Goal: Task Accomplishment & Management: Use online tool/utility

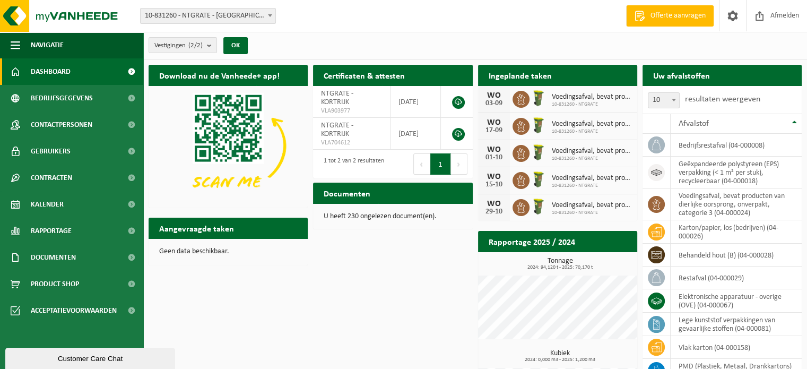
click at [695, 15] on span "Offerte aanvragen" at bounding box center [678, 16] width 60 height 11
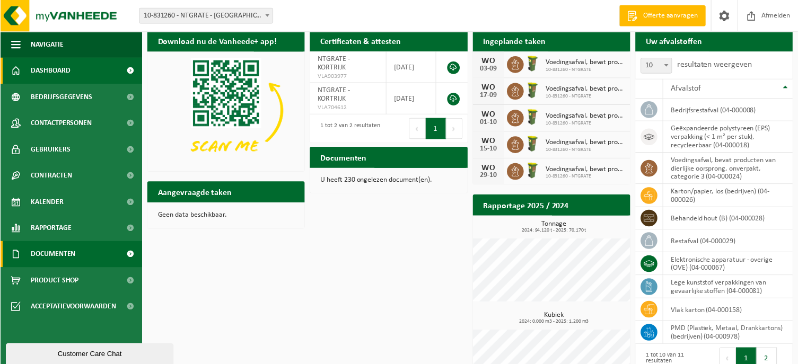
scroll to position [53, 0]
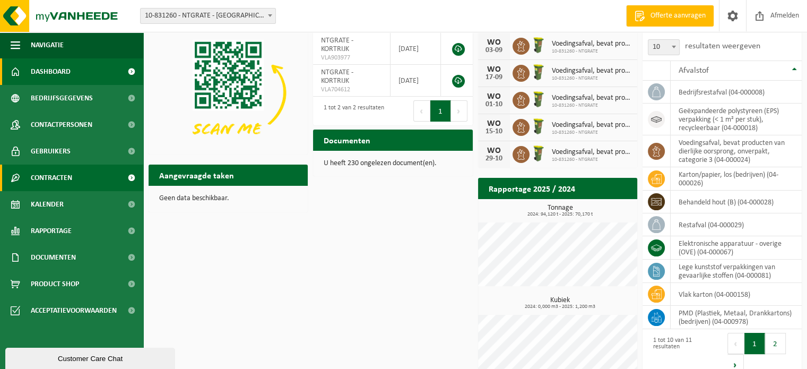
click at [38, 175] on span "Contracten" at bounding box center [51, 177] width 41 height 27
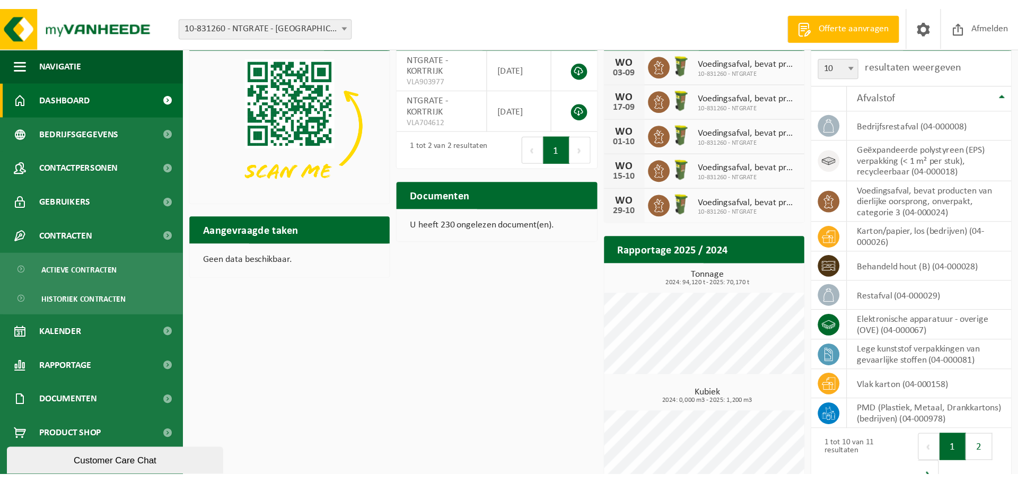
scroll to position [0, 0]
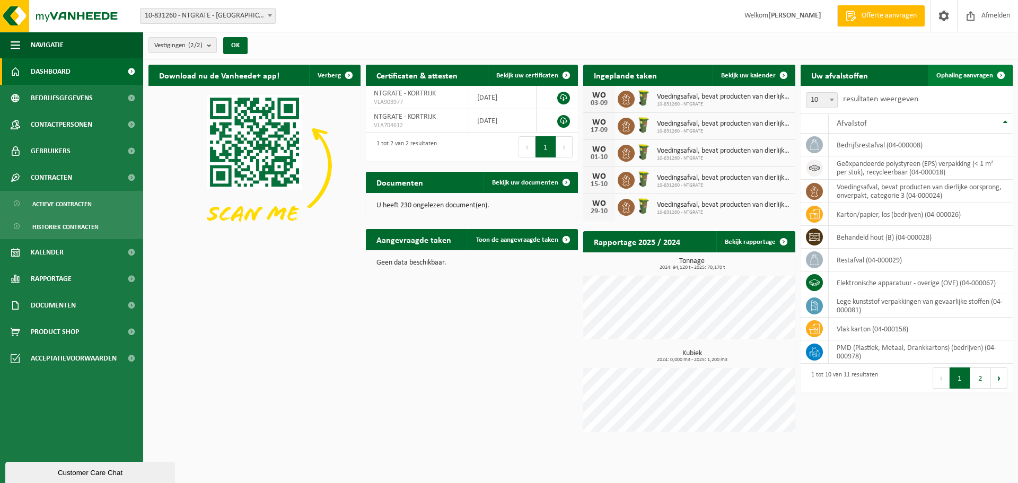
click at [806, 74] on span at bounding box center [1001, 75] width 21 height 21
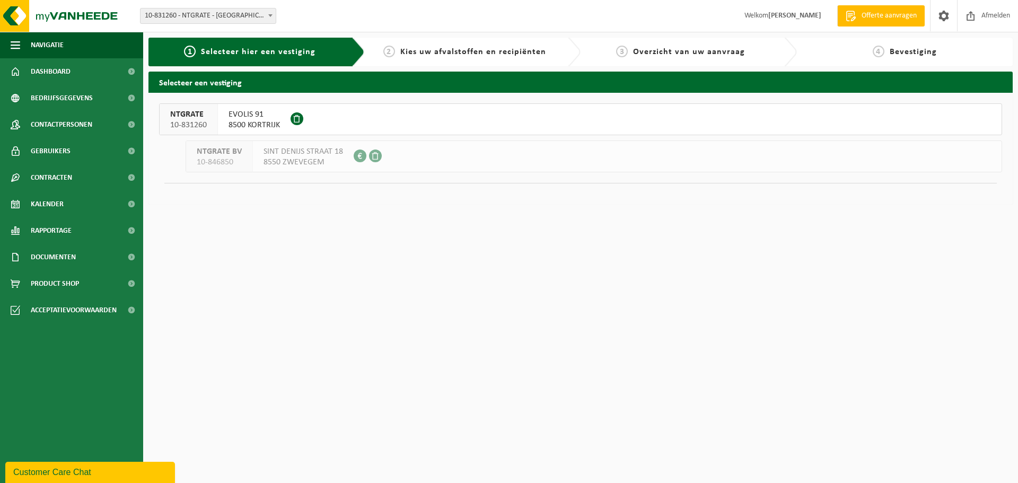
click at [266, 115] on span "EVOLIS 91" at bounding box center [254, 114] width 51 height 11
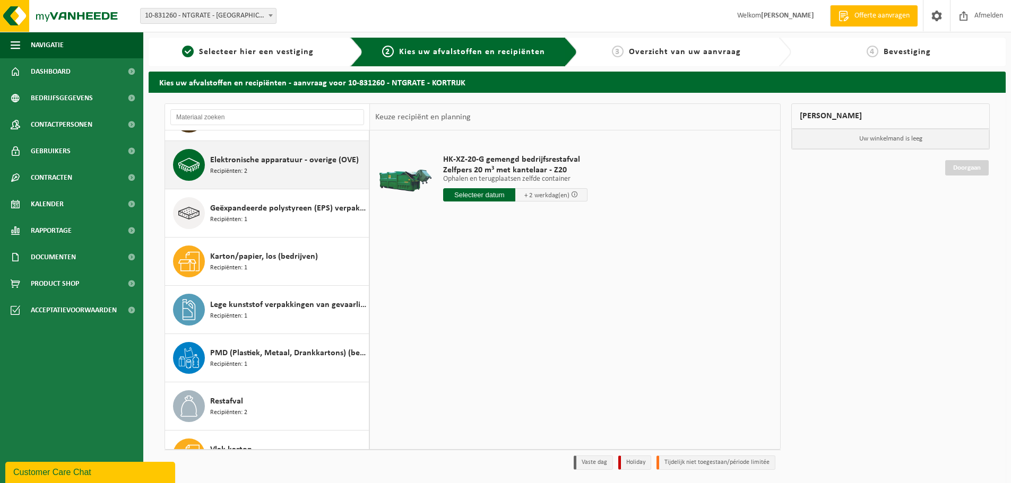
scroll to position [106, 0]
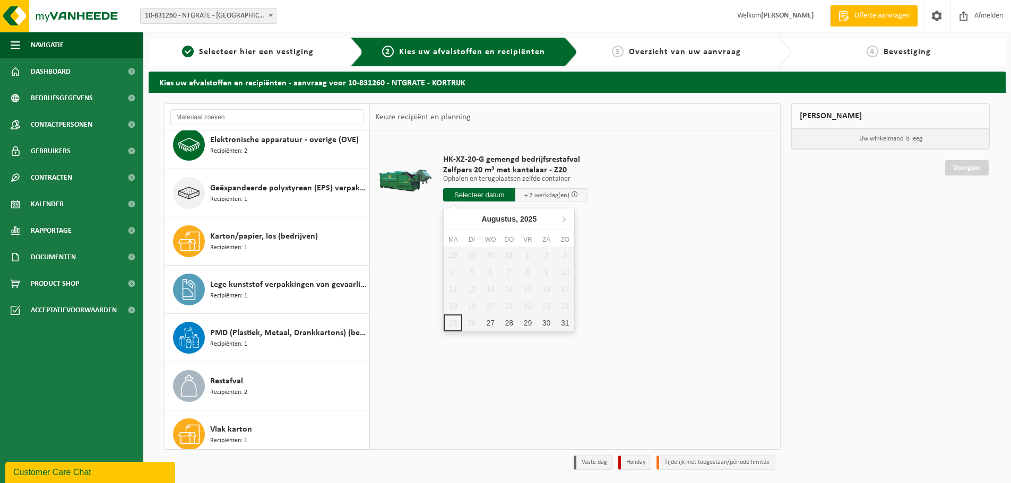
click at [480, 193] on input "text" at bounding box center [479, 194] width 72 height 13
click at [487, 323] on div "27" at bounding box center [490, 323] width 19 height 17
type input "Van 2025-08-27"
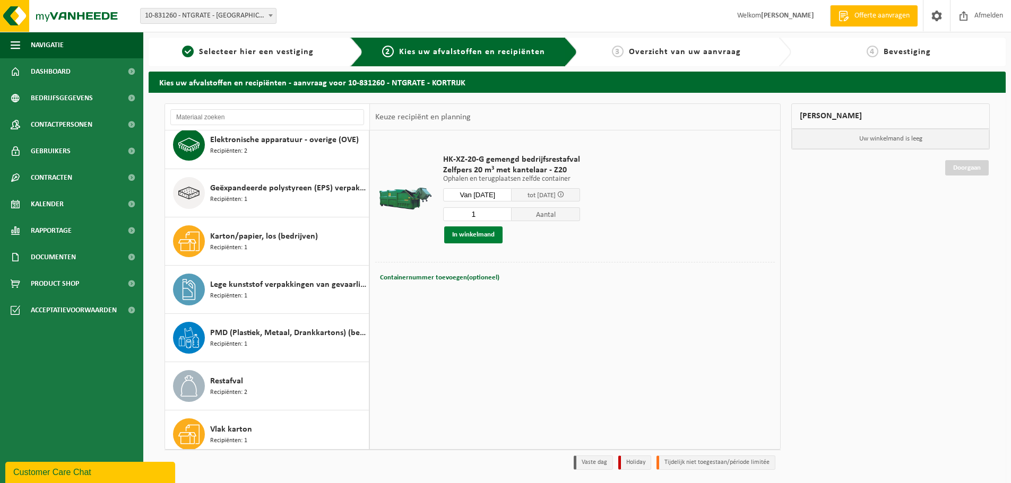
click at [456, 237] on button "In winkelmand" at bounding box center [473, 235] width 58 height 17
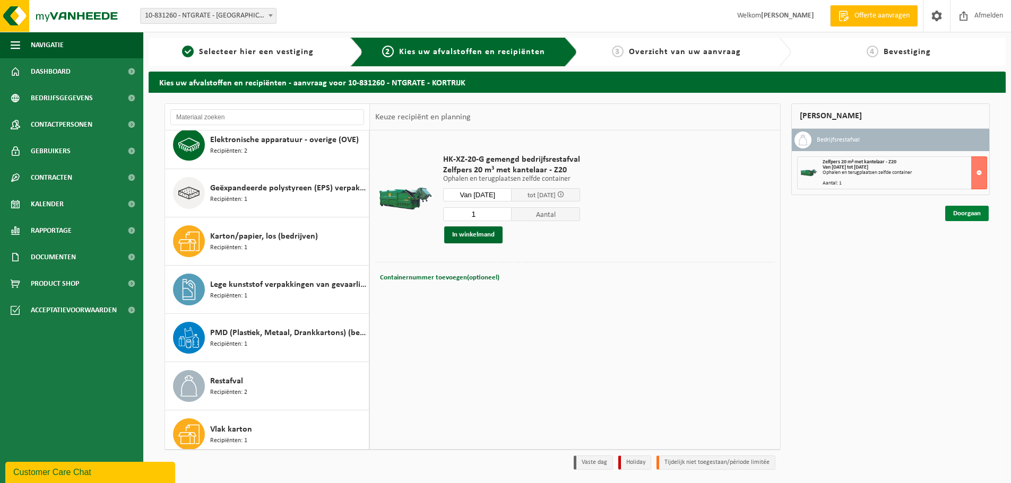
click at [972, 211] on link "Doorgaan" at bounding box center [966, 213] width 43 height 15
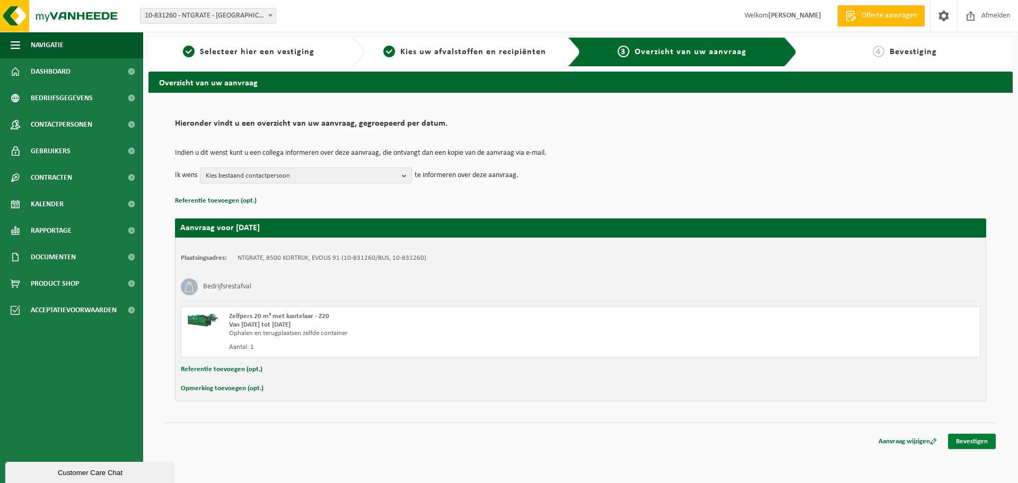
click at [973, 444] on link "Bevestigen" at bounding box center [972, 441] width 48 height 15
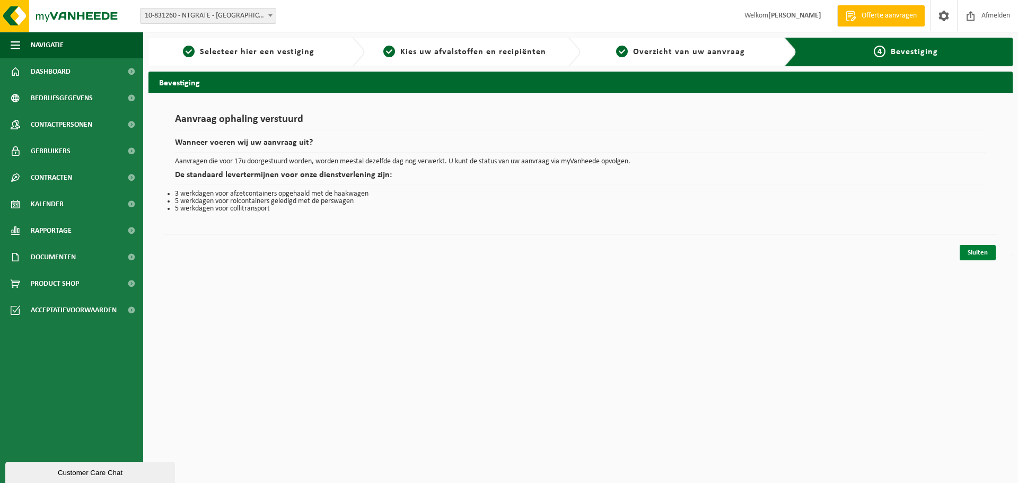
click at [980, 250] on link "Sluiten" at bounding box center [978, 252] width 36 height 15
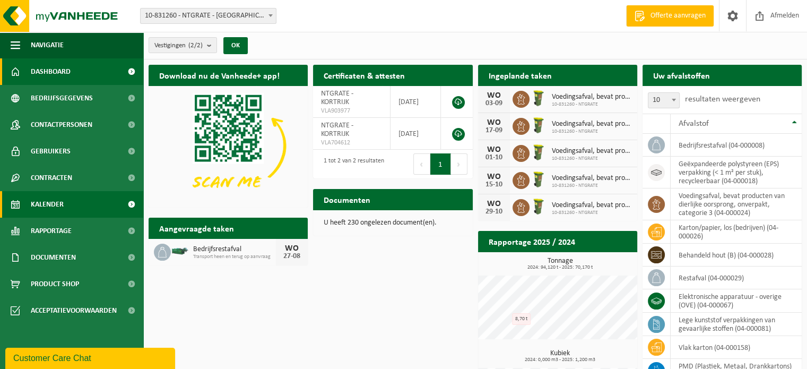
click at [36, 201] on span "Kalender" at bounding box center [47, 204] width 33 height 27
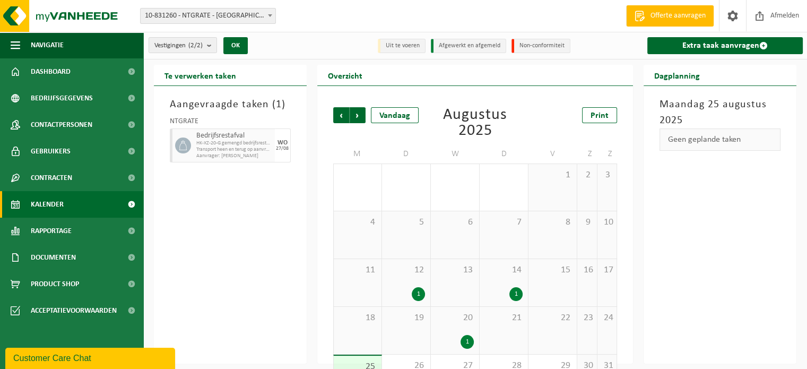
drag, startPoint x: 699, startPoint y: 143, endPoint x: 422, endPoint y: 8, distance: 307.2
click at [699, 143] on div "Geen geplande taken" at bounding box center [719, 139] width 121 height 22
click at [47, 73] on span "Dashboard" at bounding box center [51, 71] width 40 height 27
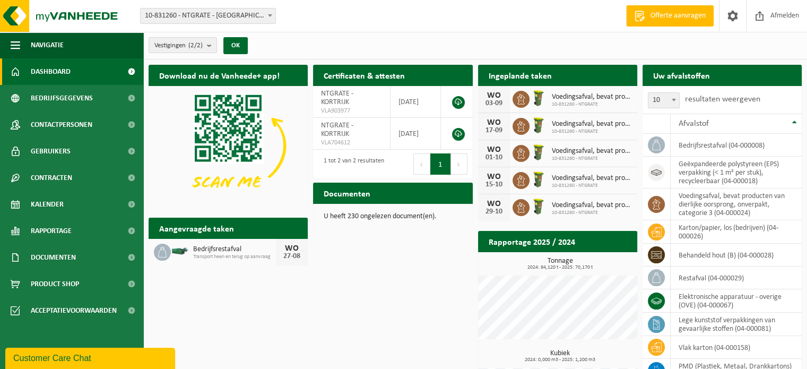
click at [211, 248] on span "Bedrijfsrestafval" at bounding box center [234, 249] width 83 height 8
